Goal: Task Accomplishment & Management: Manage account settings

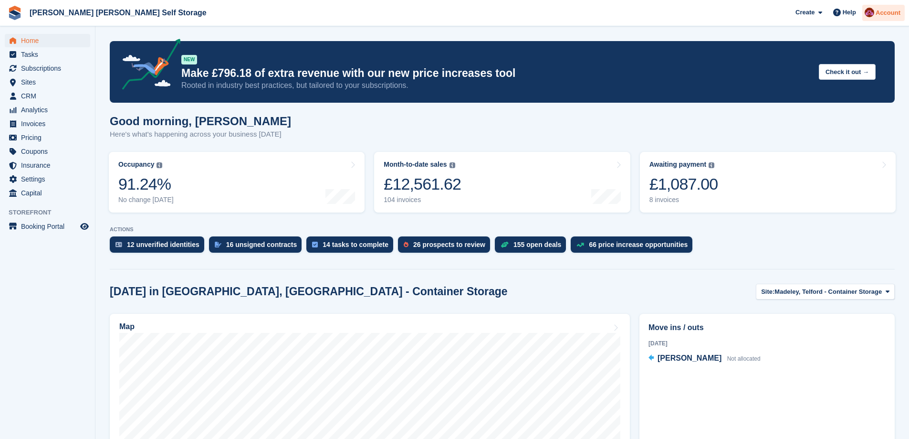
click at [885, 16] on span "Account" at bounding box center [888, 13] width 25 height 10
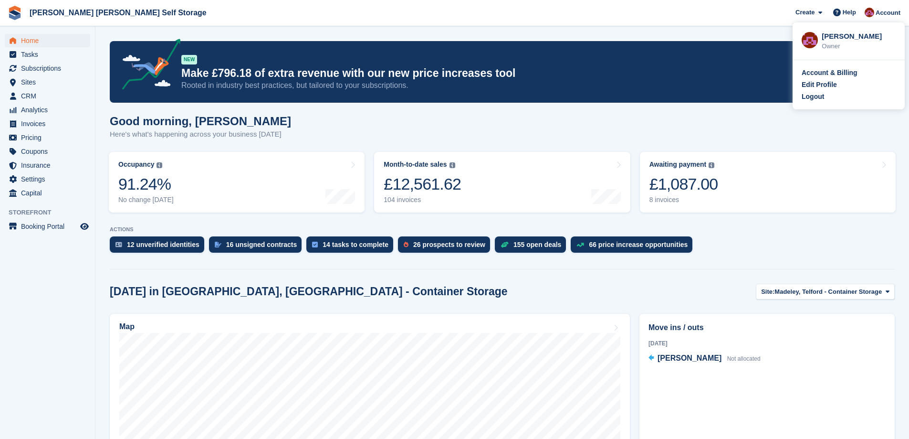
drag, startPoint x: 811, startPoint y: 99, endPoint x: 800, endPoint y: 103, distance: 11.6
click at [811, 99] on div "Logout" at bounding box center [813, 97] width 22 height 10
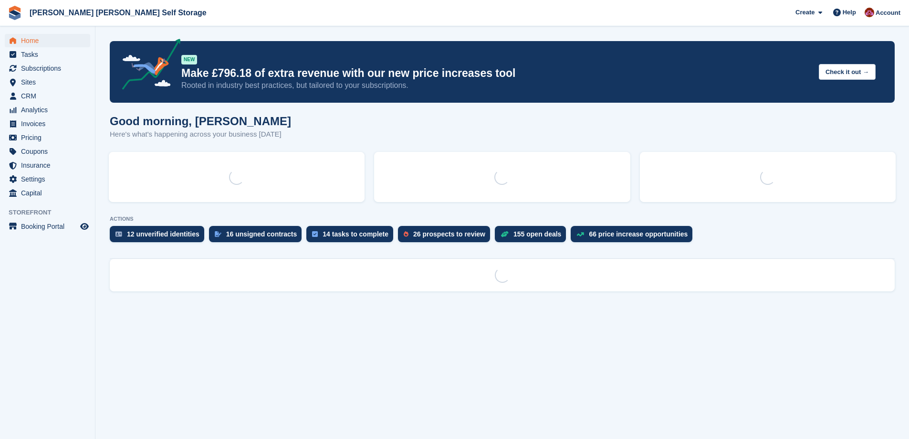
drag, startPoint x: 882, startPoint y: 10, endPoint x: 884, endPoint y: 22, distance: 12.1
click at [882, 11] on span "Account" at bounding box center [888, 13] width 25 height 10
click at [881, 16] on span "Account" at bounding box center [888, 13] width 25 height 10
click at [882, 13] on span "Account" at bounding box center [888, 13] width 25 height 10
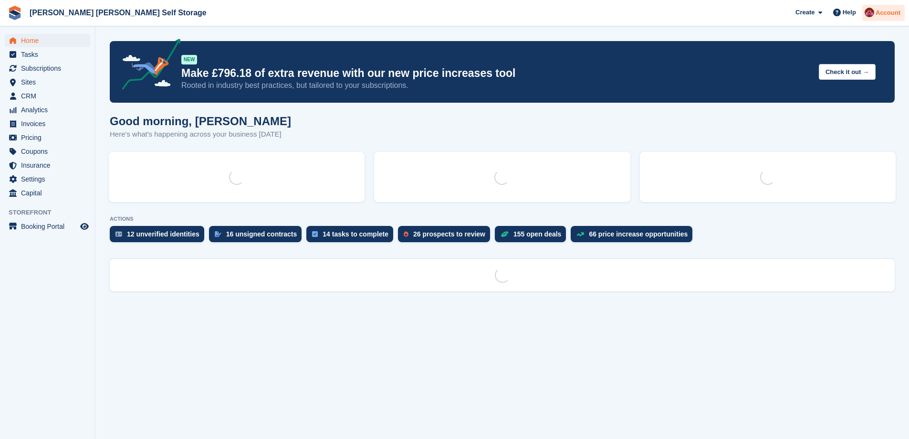
click at [894, 8] on span "Account" at bounding box center [888, 13] width 25 height 10
click at [894, 16] on span "Account" at bounding box center [888, 13] width 25 height 10
click at [878, 9] on span "Account" at bounding box center [888, 13] width 25 height 10
click at [874, 16] on img at bounding box center [870, 13] width 10 height 10
click at [870, 15] on img at bounding box center [870, 13] width 10 height 10
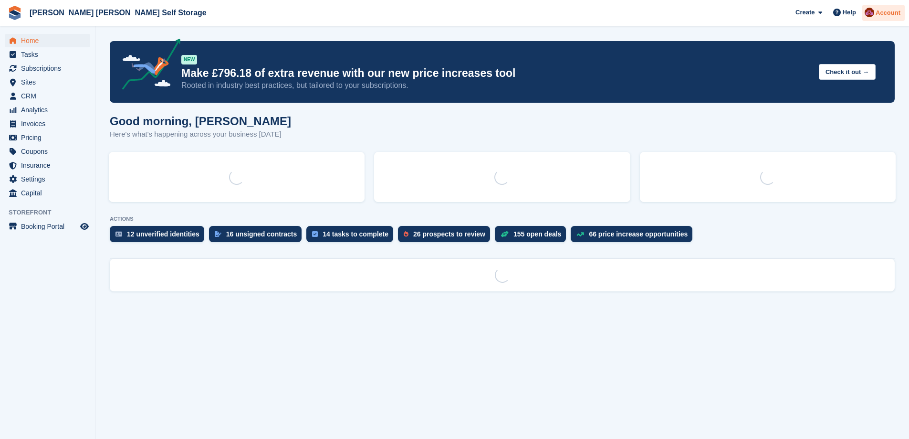
click at [870, 20] on div at bounding box center [870, 14] width 10 height 13
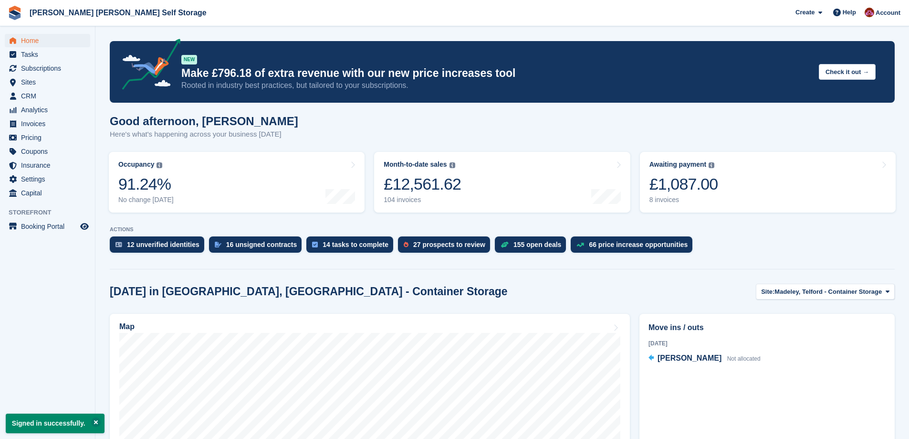
click at [605, 29] on section "Signed in successfully. NEW Make £796.18 of extra revenue with our new price in…" at bounding box center [502, 350] width 814 height 700
click at [846, 12] on span "Help" at bounding box center [849, 13] width 13 height 10
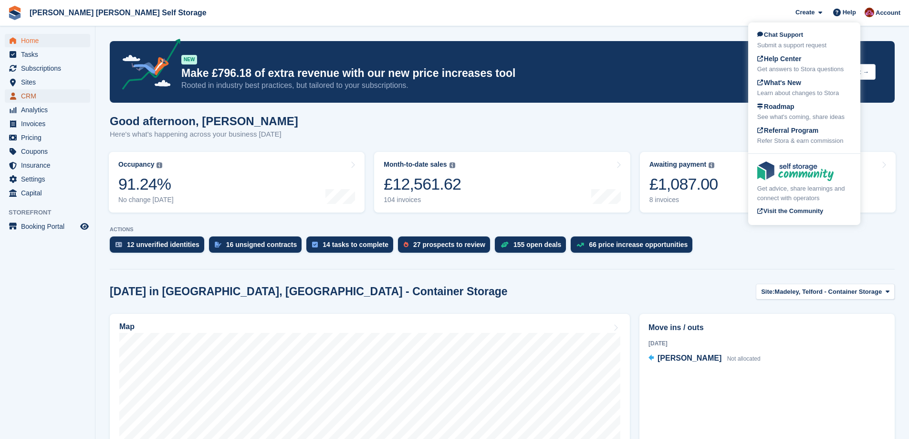
click at [38, 96] on span "CRM" at bounding box center [49, 95] width 57 height 13
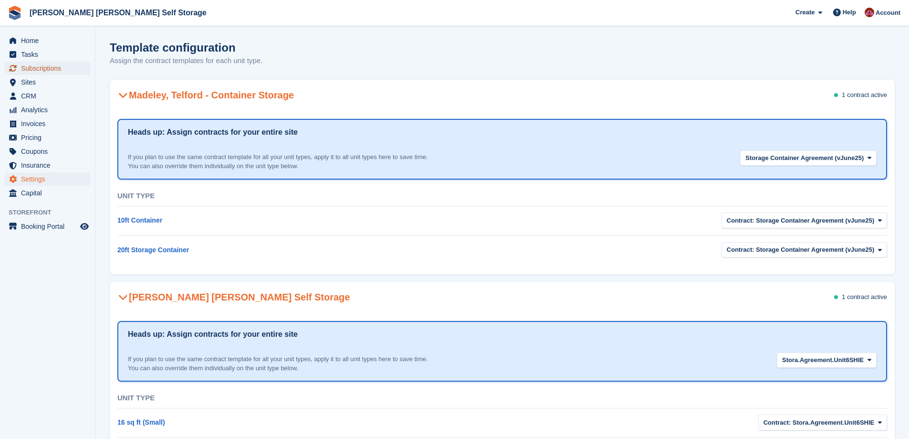
click at [44, 66] on span "Subscriptions" at bounding box center [49, 68] width 57 height 13
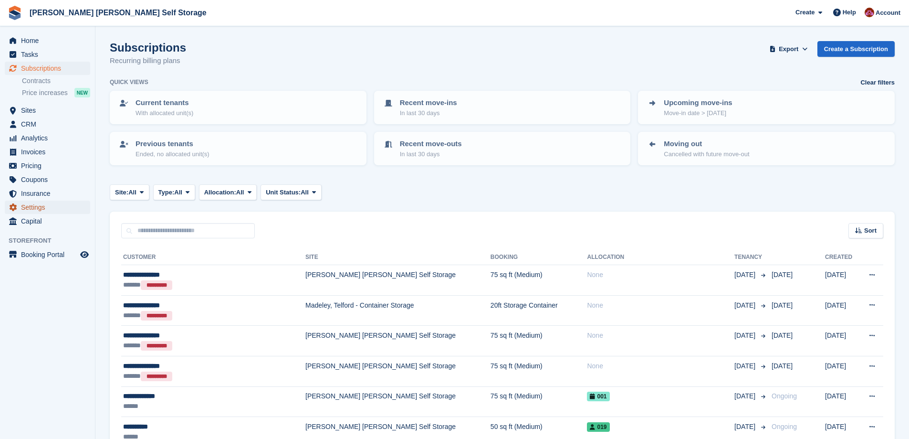
click at [26, 211] on span "Settings" at bounding box center [49, 206] width 57 height 13
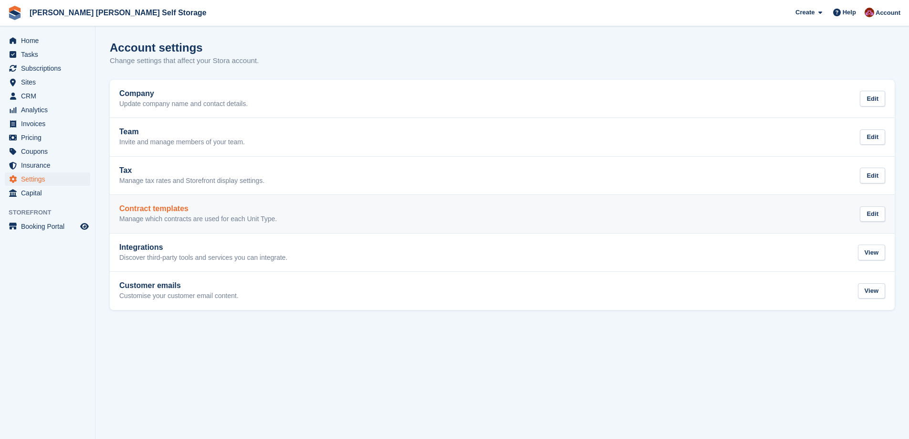
click at [147, 213] on h2 "Contract templates" at bounding box center [197, 208] width 157 height 9
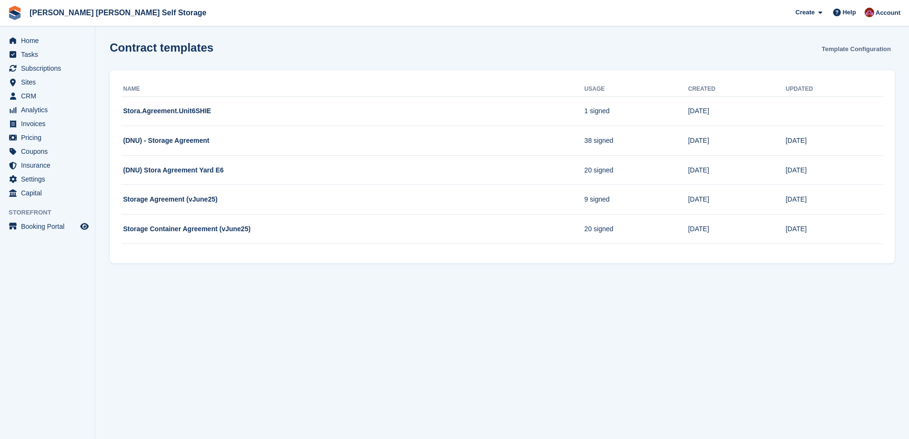
click at [851, 52] on link "Template Configuration" at bounding box center [856, 49] width 77 height 16
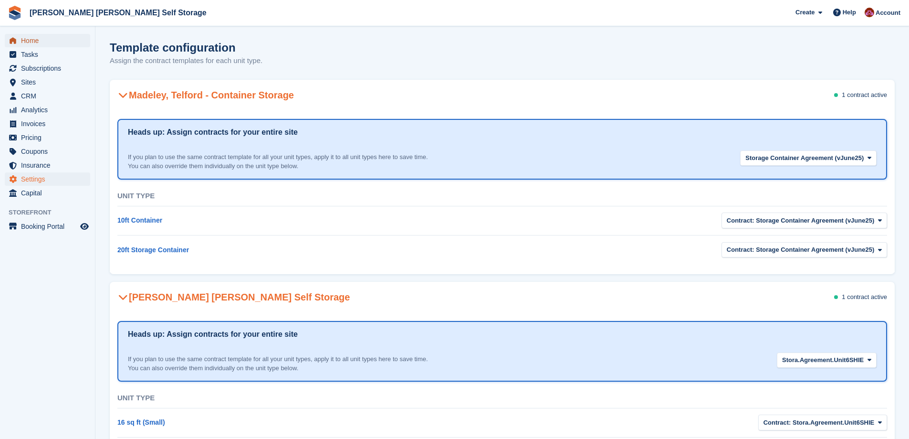
click at [38, 39] on span "Home" at bounding box center [49, 40] width 57 height 13
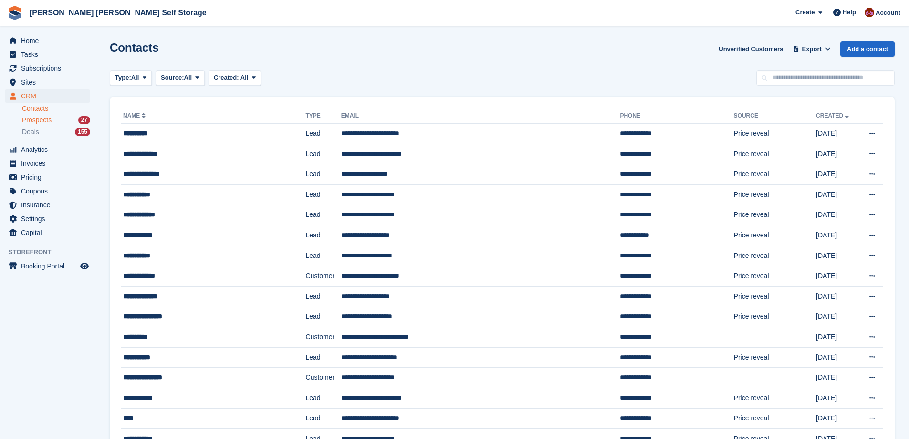
click at [42, 120] on span "Prospects" at bounding box center [37, 119] width 30 height 9
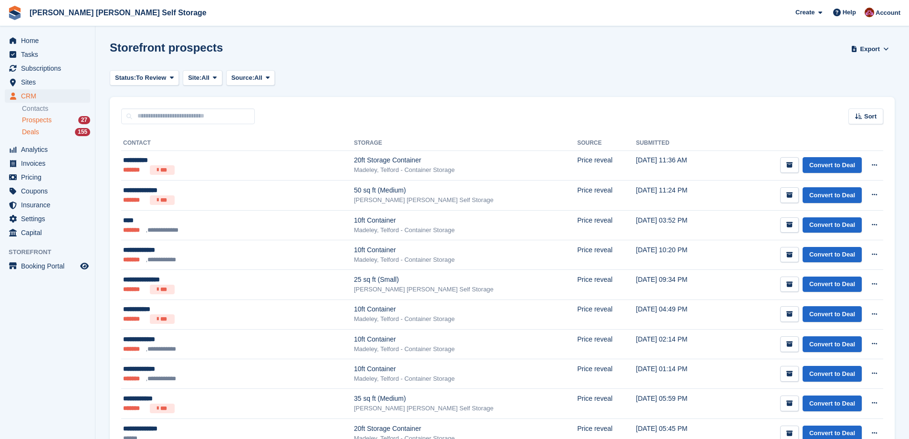
click at [25, 132] on span "Deals" at bounding box center [30, 131] width 17 height 9
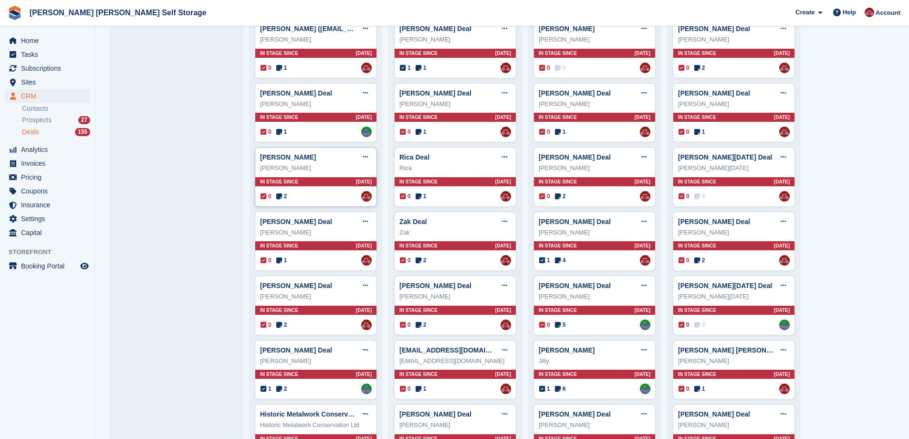
scroll to position [48, 0]
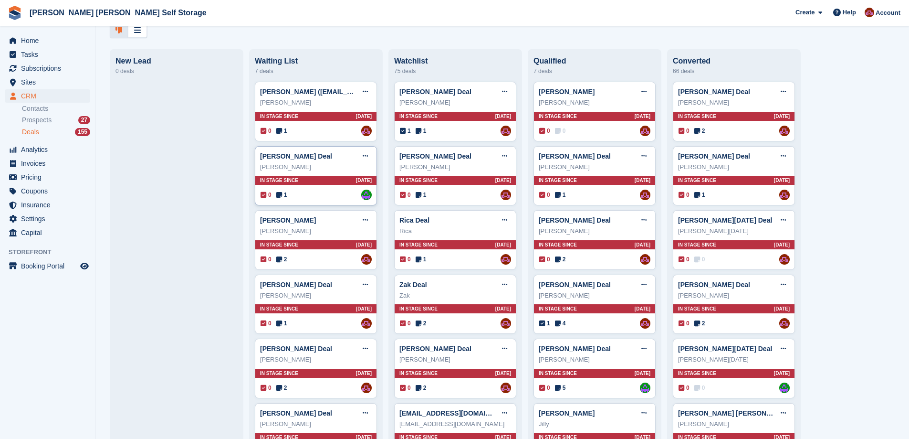
click at [285, 163] on div "Adam Bickley Deal Edit deal Mark as won Mark as lost Delete deal" at bounding box center [316, 156] width 112 height 14
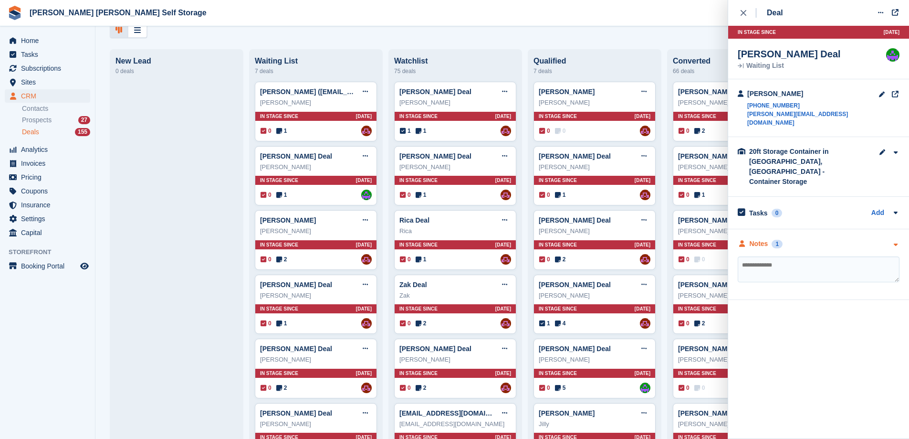
click at [765, 239] on div "Notes" at bounding box center [759, 244] width 19 height 10
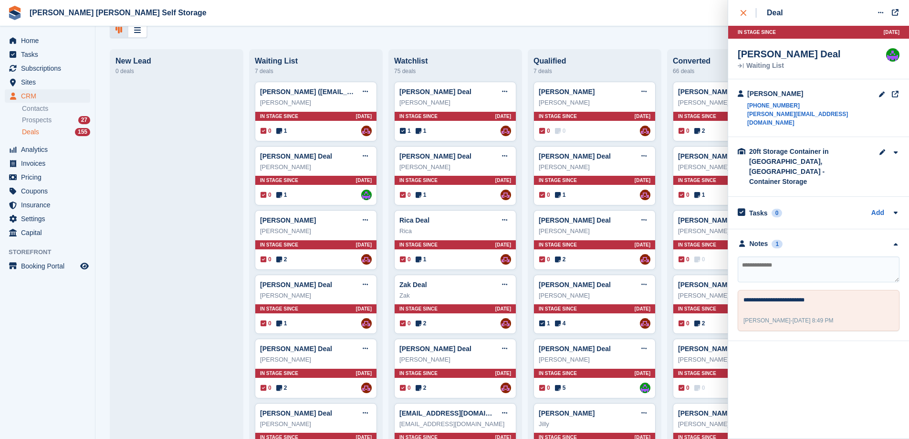
click at [741, 11] on icon "close" at bounding box center [744, 13] width 6 height 6
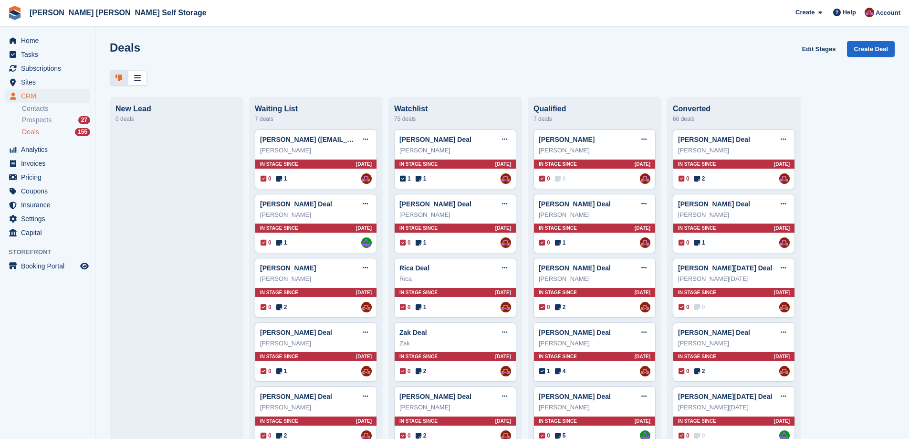
scroll to position [239, 0]
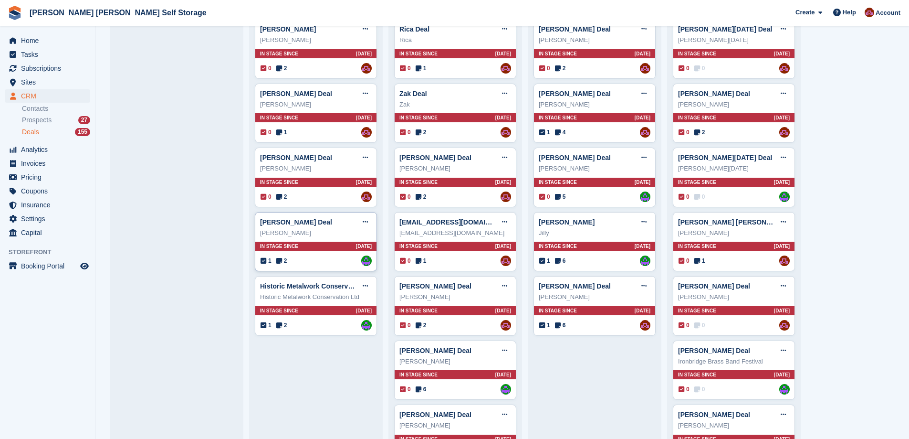
click at [314, 231] on div "Nichola Davies" at bounding box center [316, 233] width 112 height 10
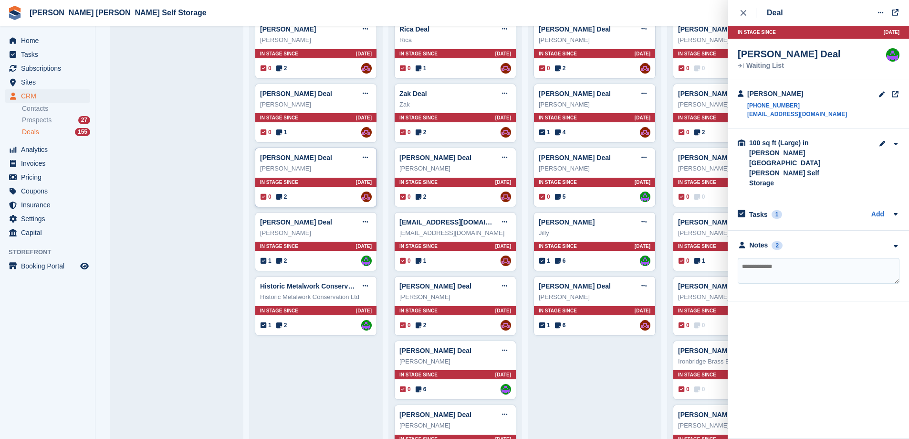
click at [327, 184] on div "In stage since 34D AGO" at bounding box center [315, 182] width 121 height 9
click at [331, 220] on div "Nichola Davies Deal Edit deal Mark as won Mark as lost Delete deal" at bounding box center [316, 222] width 112 height 14
click at [765, 240] on div "Notes" at bounding box center [759, 245] width 19 height 10
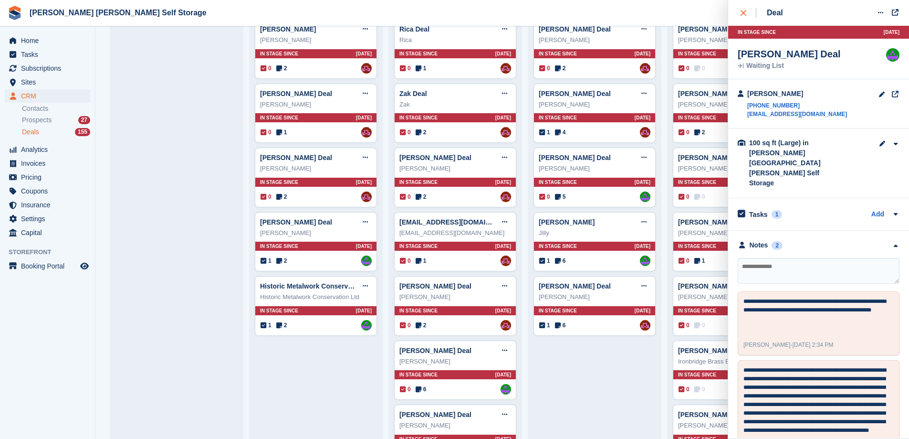
click at [744, 9] on div "close" at bounding box center [749, 13] width 16 height 10
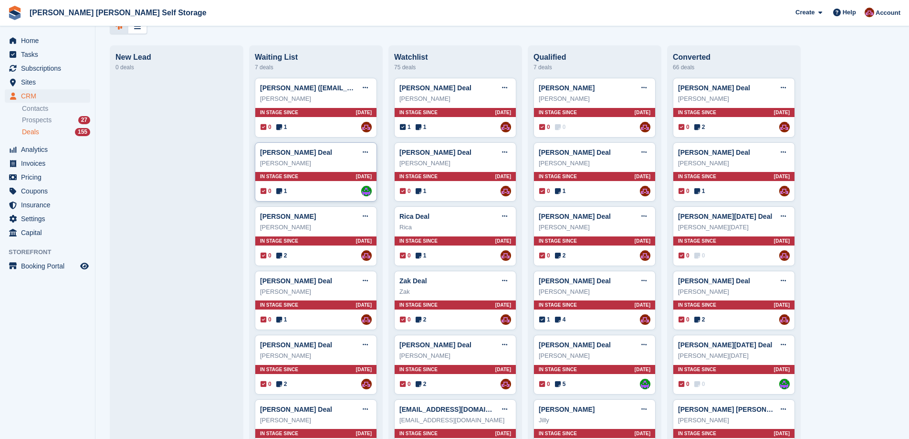
scroll to position [0, 0]
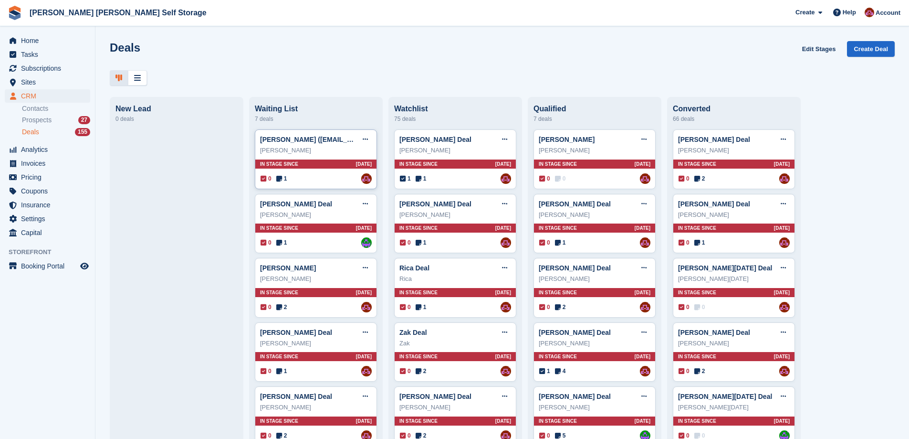
click at [323, 150] on div "Jo Heyes" at bounding box center [316, 151] width 112 height 10
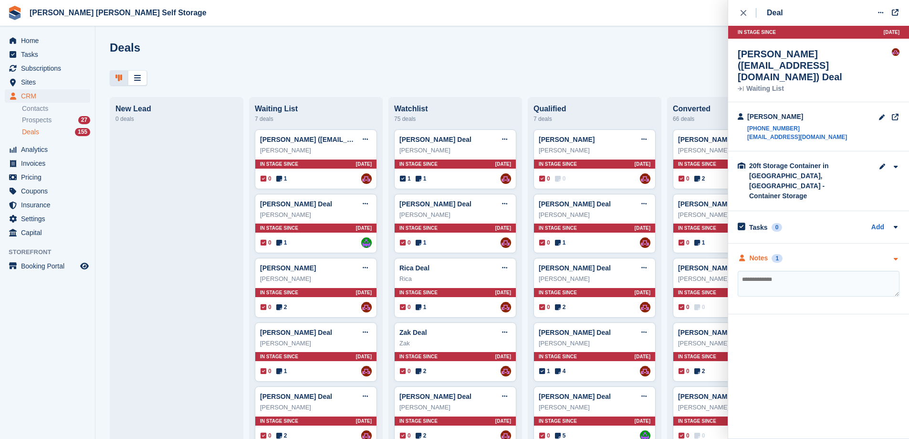
click at [764, 253] on div "Notes" at bounding box center [759, 258] width 19 height 10
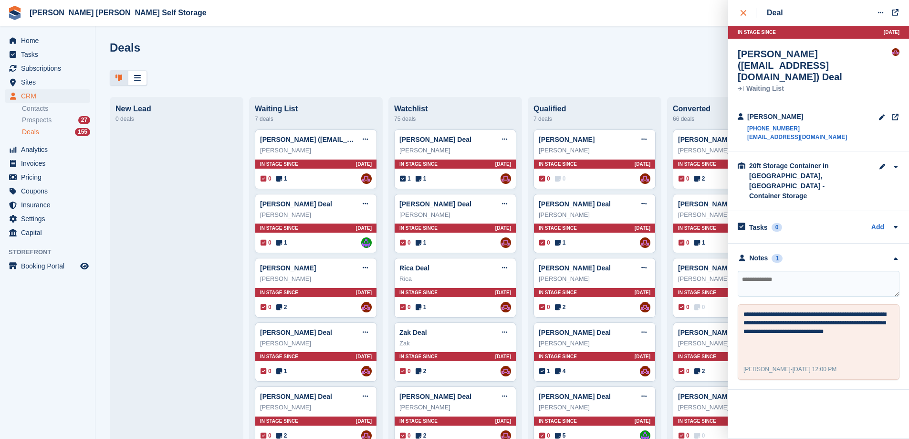
click at [741, 14] on icon "close" at bounding box center [744, 13] width 6 height 6
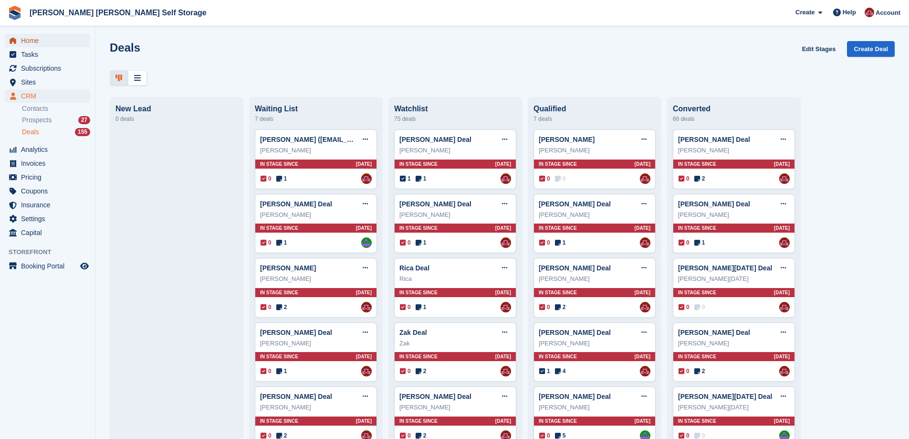
click at [41, 36] on span "Home" at bounding box center [49, 40] width 57 height 13
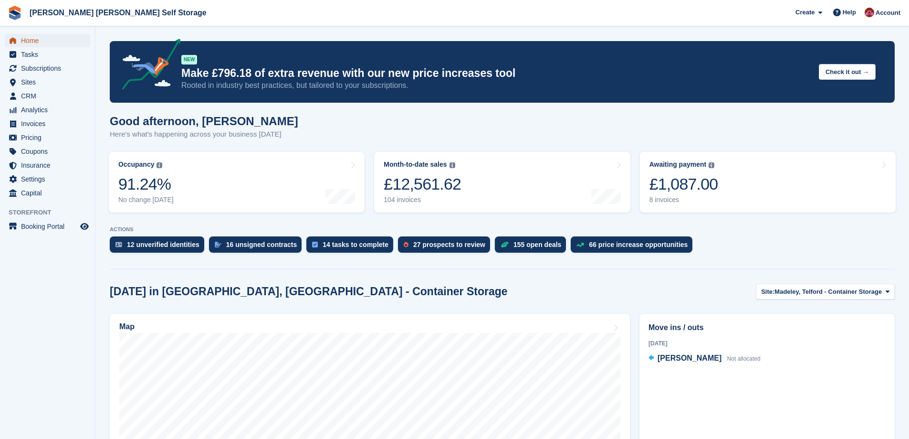
click at [40, 44] on span "Home" at bounding box center [49, 40] width 57 height 13
click at [443, 186] on div "£12,561.62" at bounding box center [422, 184] width 77 height 20
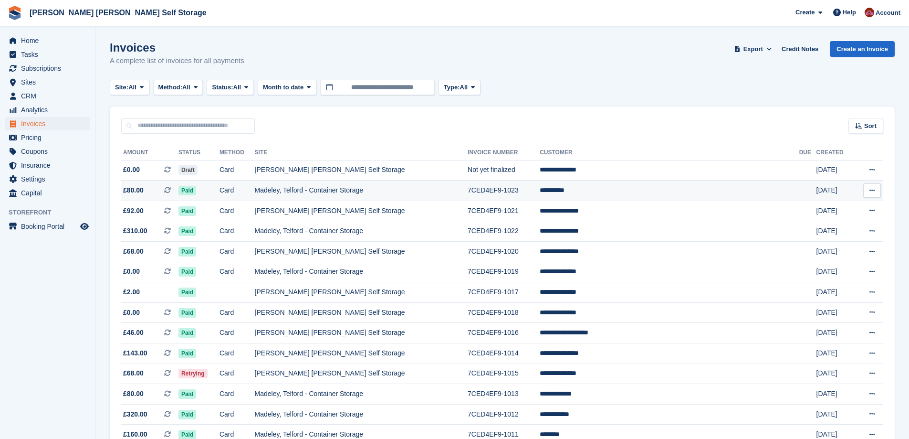
click at [617, 188] on td "**********" at bounding box center [670, 190] width 260 height 21
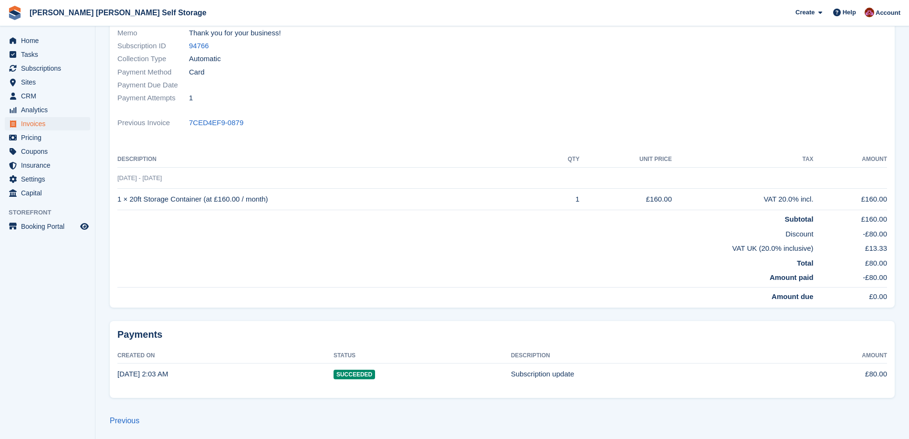
scroll to position [145, 0]
click at [41, 66] on span "Subscriptions" at bounding box center [49, 68] width 57 height 13
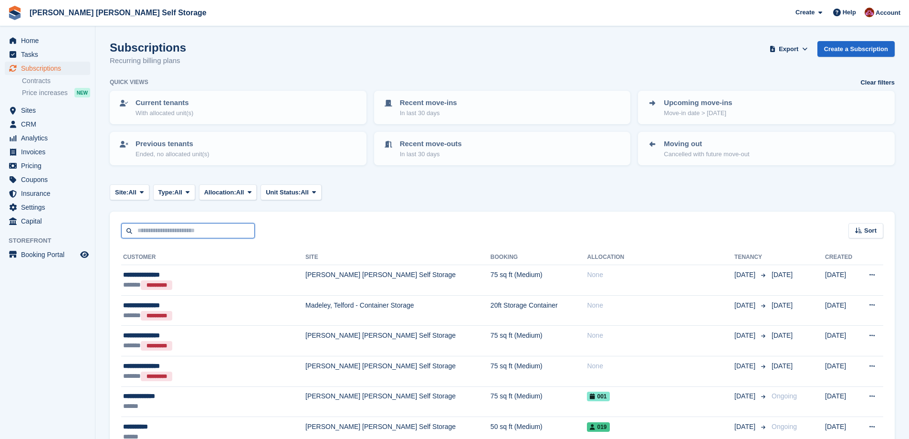
click at [162, 228] on input "text" at bounding box center [188, 231] width 134 height 16
type input "*****"
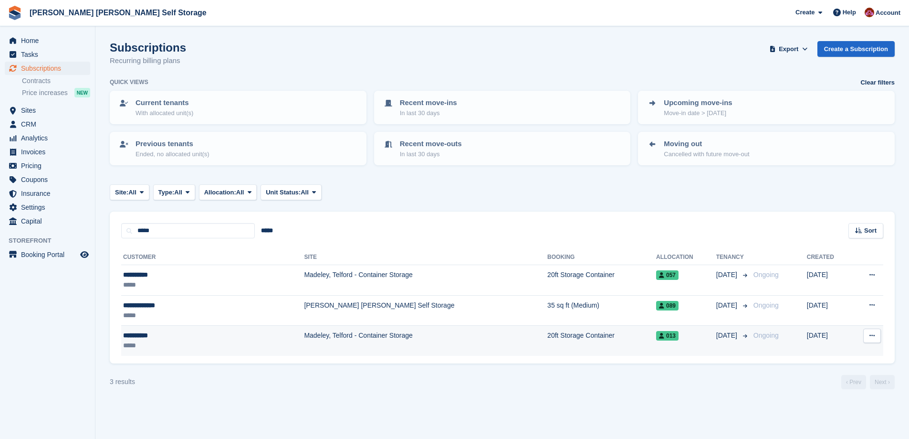
click at [547, 337] on td "20ft Storage Container" at bounding box center [601, 340] width 109 height 30
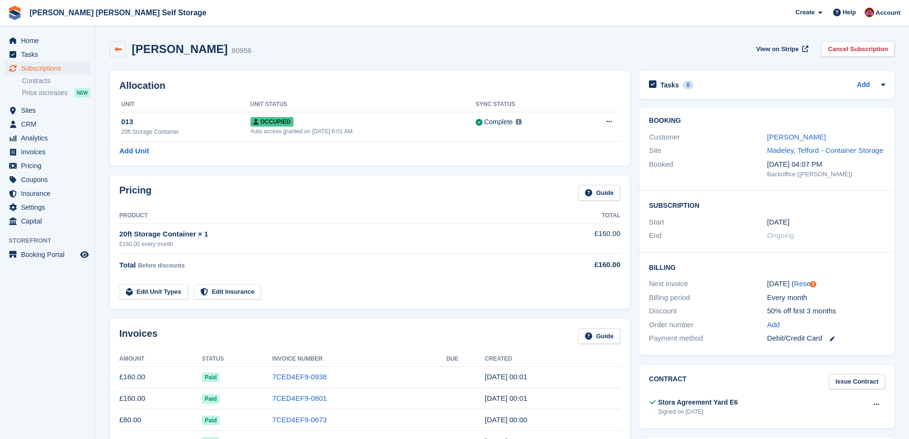
click at [118, 52] on icon at bounding box center [118, 49] width 7 height 7
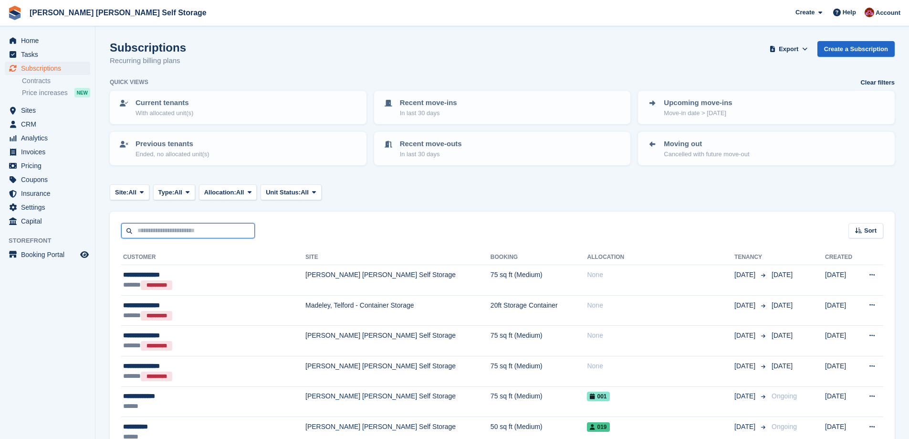
click at [174, 223] on input "text" at bounding box center [188, 231] width 134 height 16
type input "****"
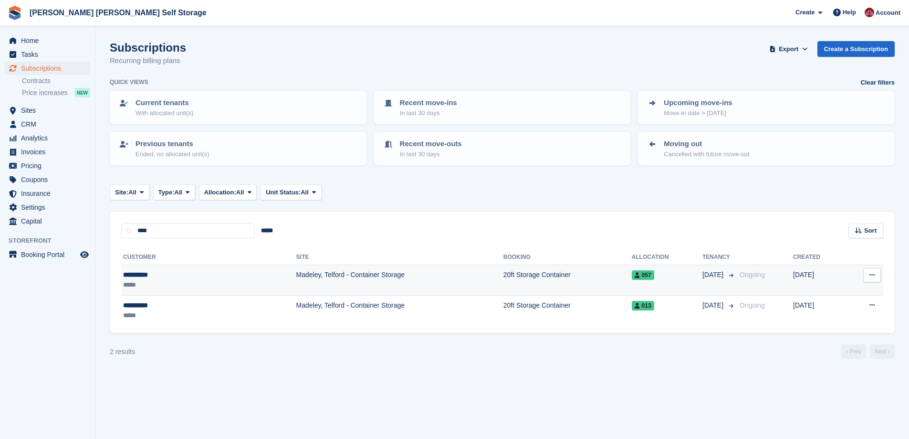
click at [296, 279] on td "Madeley, Telford - Container Storage" at bounding box center [399, 280] width 207 height 31
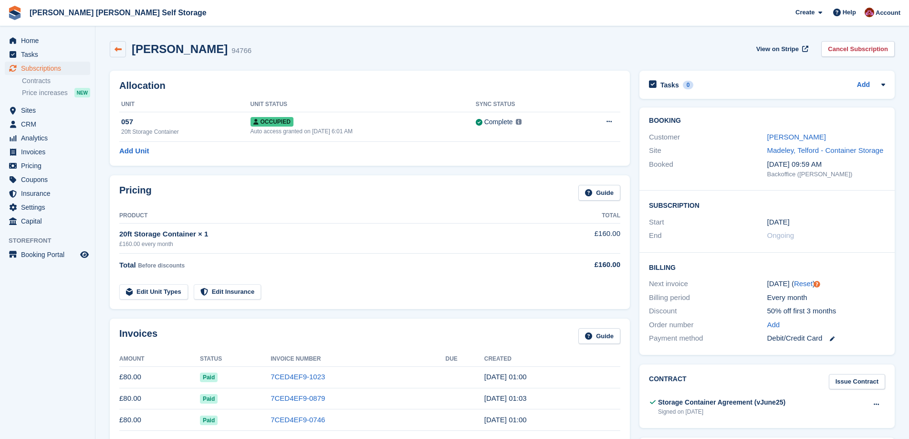
click at [120, 46] on icon at bounding box center [118, 49] width 7 height 7
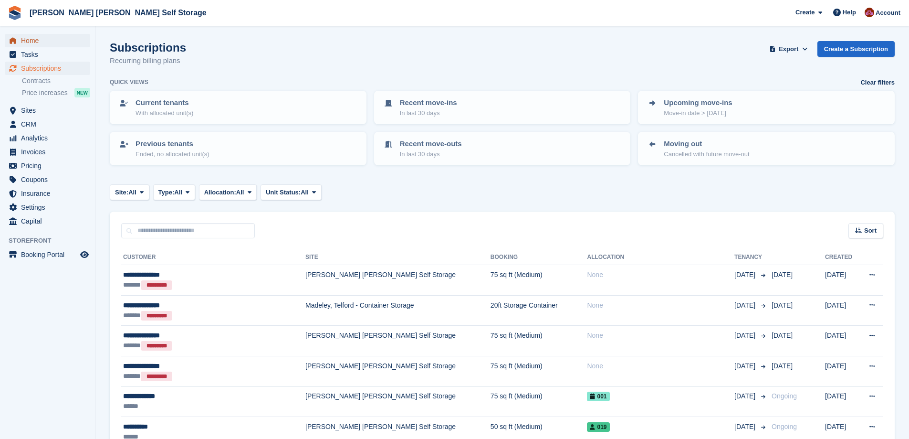
click at [42, 36] on span "Home" at bounding box center [49, 40] width 57 height 13
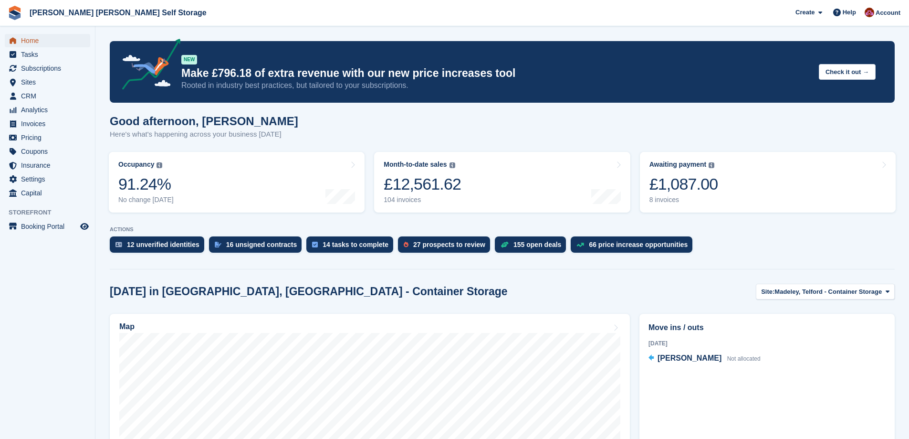
click at [46, 40] on span "Home" at bounding box center [49, 40] width 57 height 13
